Goal: Find contact information: Find contact information

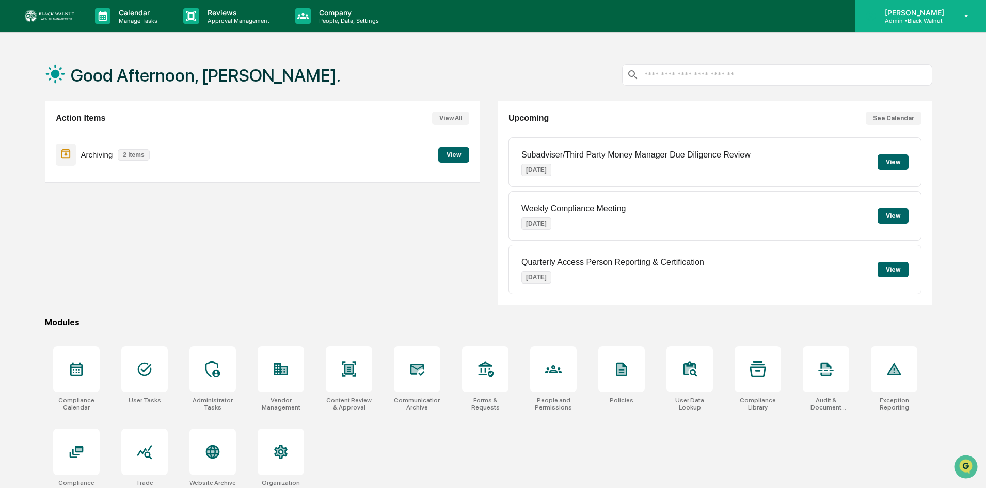
click at [965, 18] on icon at bounding box center [967, 16] width 18 height 10
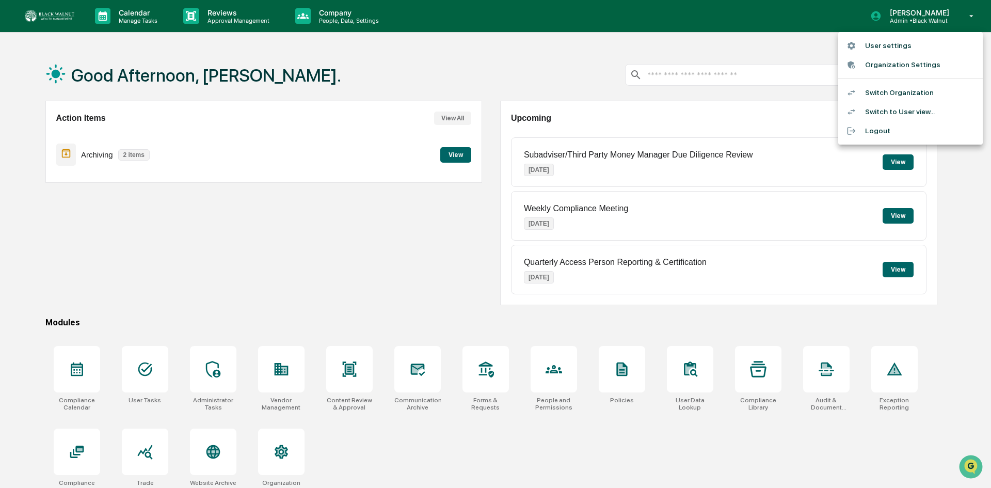
click at [542, 74] on div at bounding box center [495, 244] width 991 height 488
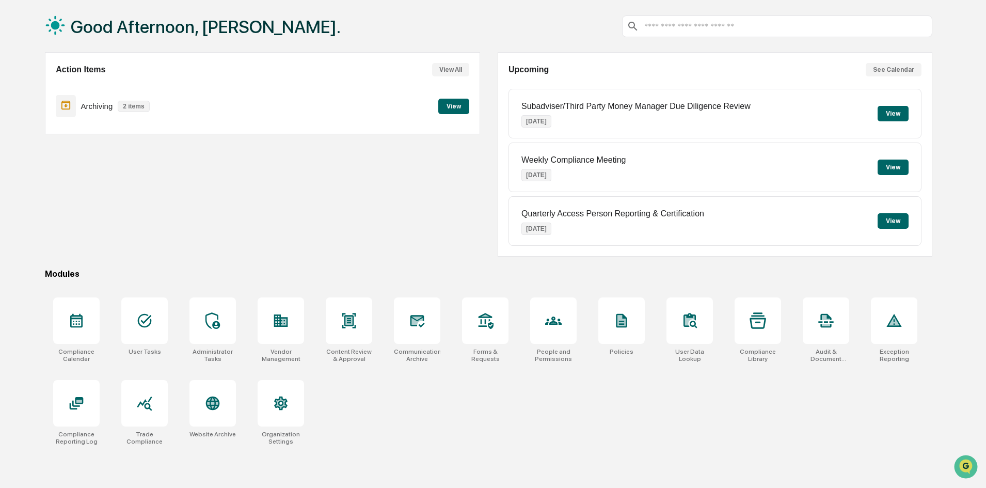
scroll to position [49, 0]
click at [291, 411] on div at bounding box center [281, 402] width 46 height 46
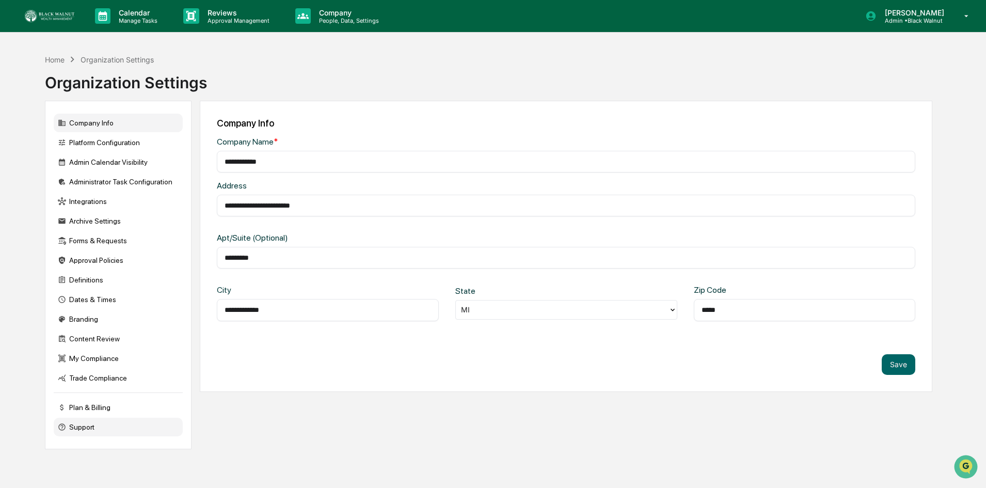
click at [79, 425] on div "Support" at bounding box center [118, 427] width 129 height 19
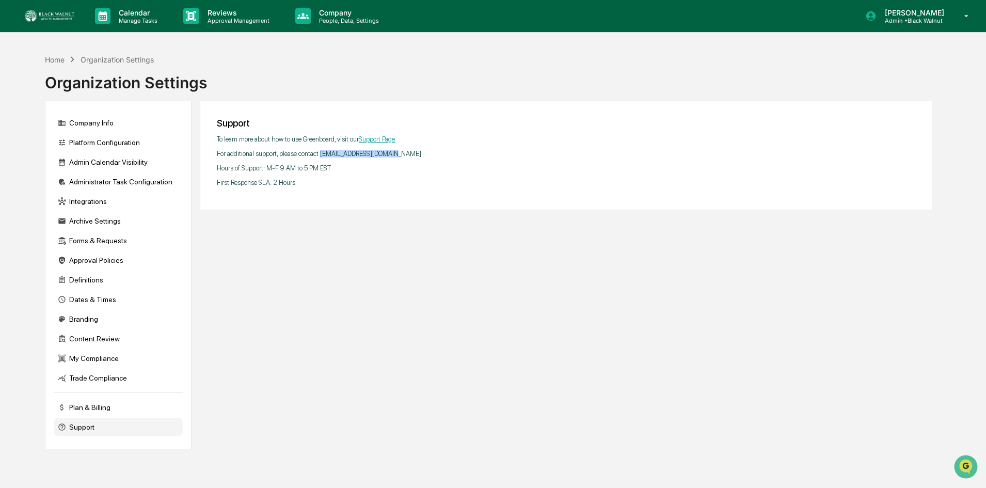
drag, startPoint x: 393, startPoint y: 155, endPoint x: 328, endPoint y: 156, distance: 65.6
click at [324, 156] on p "For additional support, please contact support@greenboard.com" at bounding box center [566, 154] width 699 height 8
click at [422, 160] on div "Support To learn more about how to use Greenboard, visit our Support Page For a…" at bounding box center [566, 155] width 733 height 109
drag, startPoint x: 395, startPoint y: 155, endPoint x: 320, endPoint y: 157, distance: 74.9
click at [320, 157] on p "For additional support, please contact support@greenboard.com" at bounding box center [566, 154] width 699 height 8
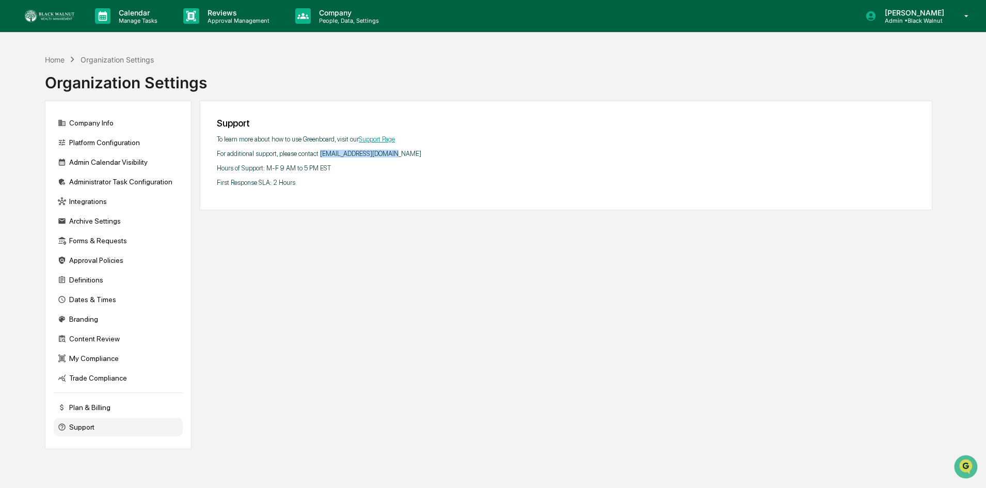
copy p "support@greenboard.com"
